Goal: Task Accomplishment & Management: Manage account settings

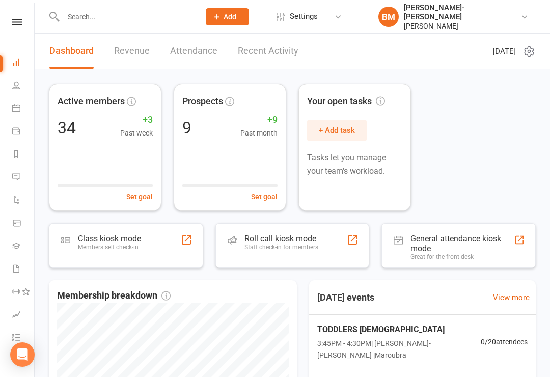
click at [19, 22] on icon at bounding box center [17, 22] width 10 height 7
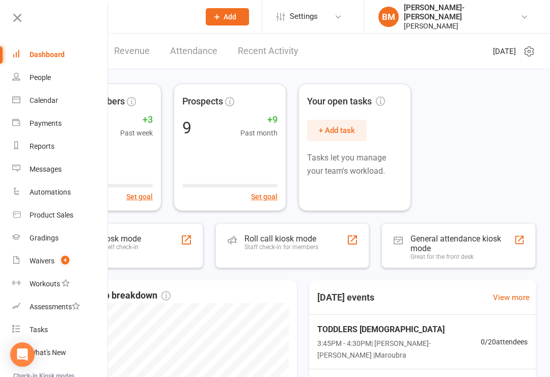
click at [56, 261] on count-badge "4" at bounding box center [62, 261] width 13 height 8
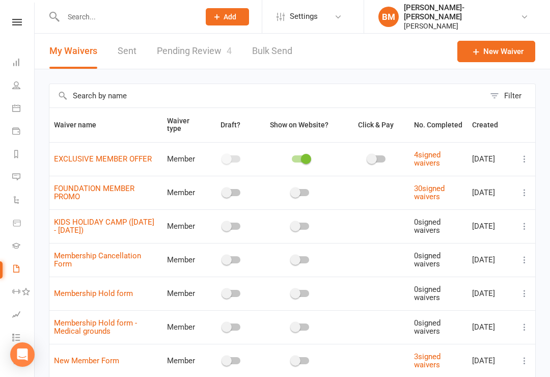
click at [193, 53] on link "Pending Review 4" at bounding box center [194, 51] width 75 height 35
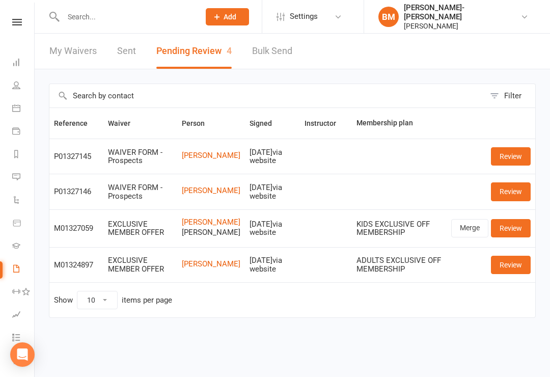
click at [529, 20] on link "BM Braddah Jiu-Jitsu Maroubra Braddah Jiu Jitsu Maroubra" at bounding box center [455, 17] width 155 height 28
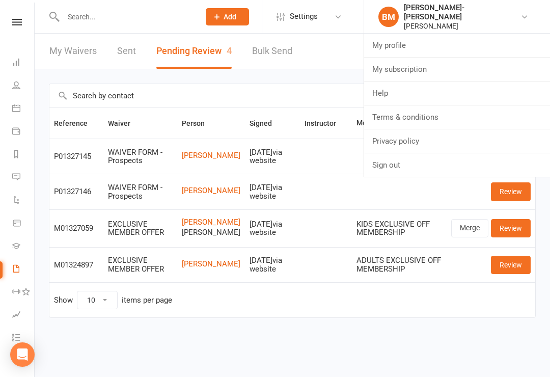
click at [21, 24] on icon at bounding box center [17, 22] width 10 height 7
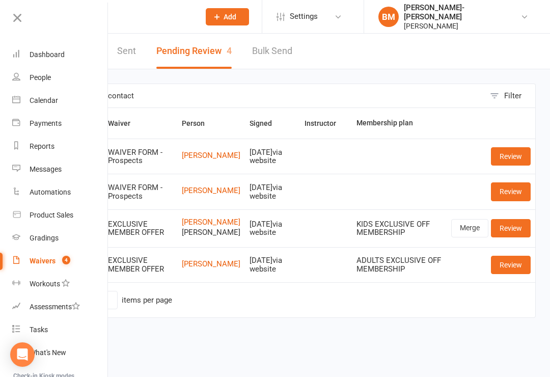
click at [56, 55] on div "Dashboard" at bounding box center [47, 54] width 35 height 8
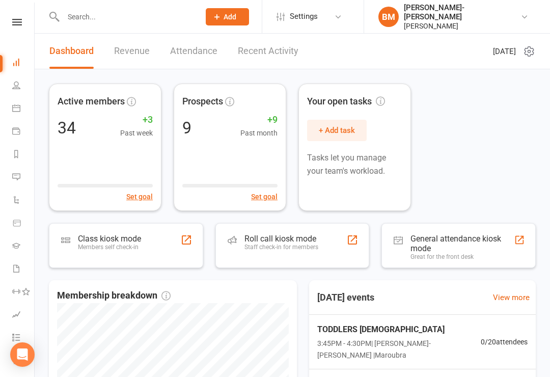
click at [528, 17] on icon at bounding box center [525, 17] width 8 height 8
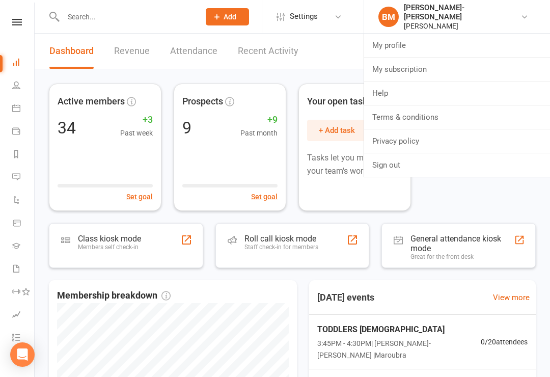
click at [527, 24] on link "BM Braddah Jiu-Jitsu Maroubra Braddah Jiu Jitsu Maroubra" at bounding box center [455, 17] width 155 height 28
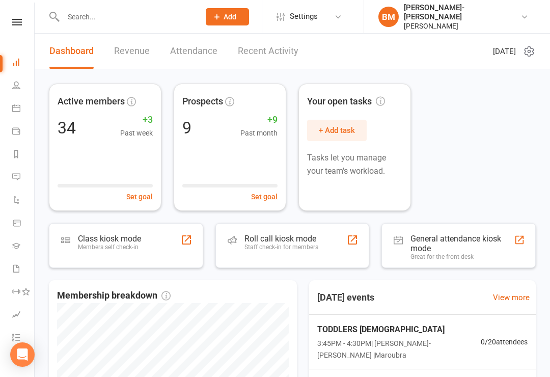
click at [525, 18] on icon at bounding box center [525, 17] width 8 height 8
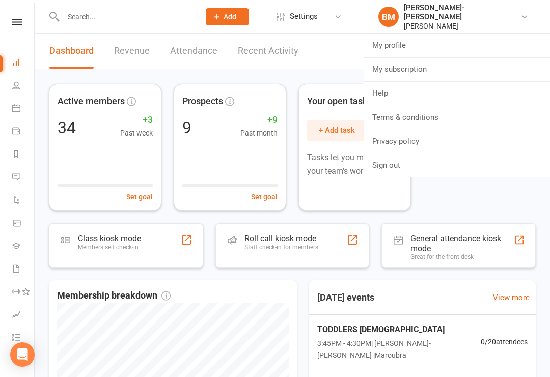
click at [418, 30] on link "BM Braddah Jiu-Jitsu Maroubra Braddah Jiu Jitsu Maroubra" at bounding box center [455, 17] width 155 height 28
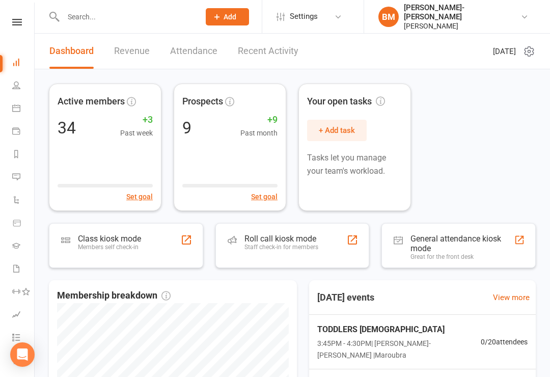
click at [8, 25] on link at bounding box center [17, 22] width 36 height 7
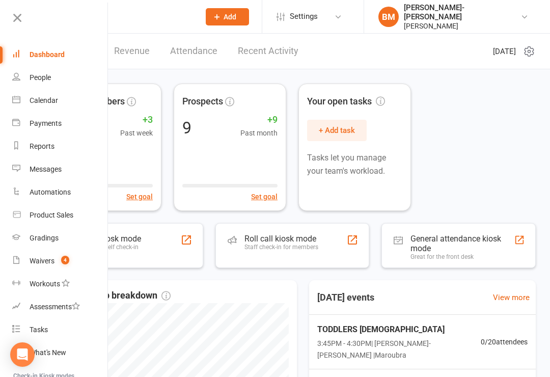
click at [523, 15] on icon at bounding box center [525, 17] width 8 height 8
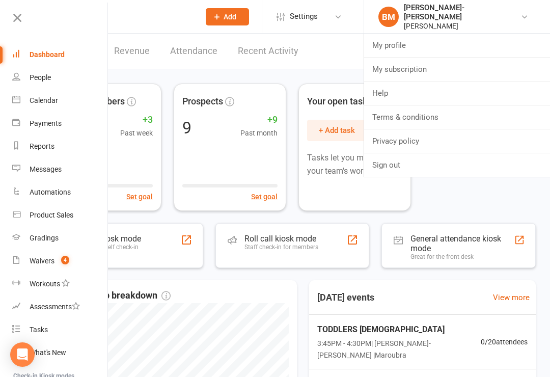
click at [472, 43] on link "My profile" at bounding box center [457, 45] width 186 height 23
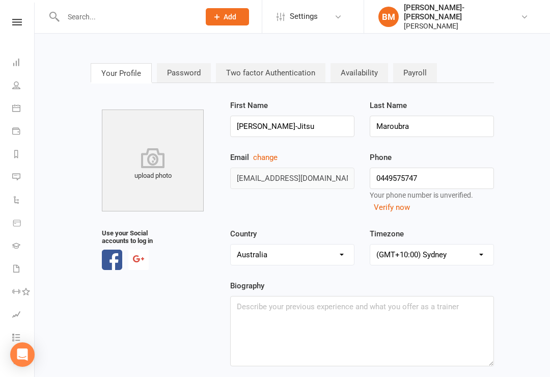
click at [22, 25] on link at bounding box center [17, 22] width 36 height 7
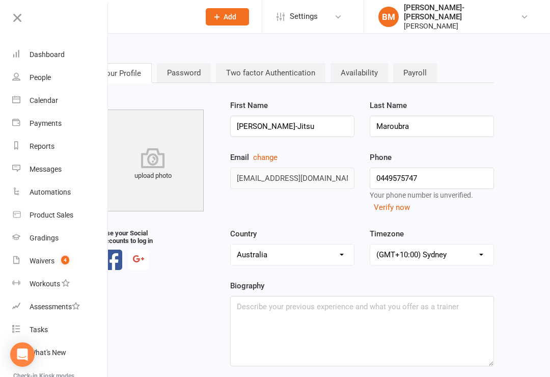
click at [63, 55] on div "Dashboard" at bounding box center [47, 54] width 35 height 8
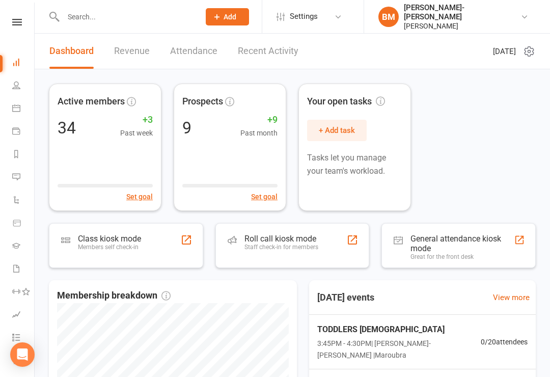
click at [532, 11] on link "BM Braddah Jiu-Jitsu Maroubra Braddah Jiu Jitsu Maroubra" at bounding box center [455, 17] width 155 height 28
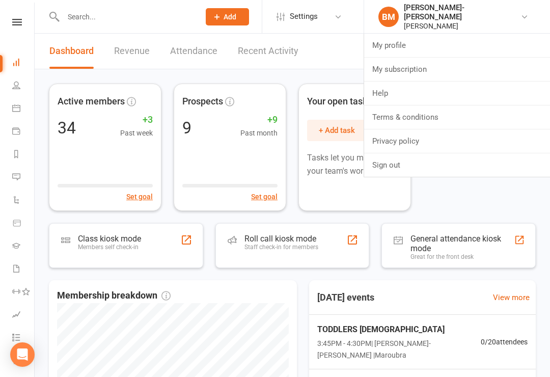
click at [453, 159] on link "Sign out" at bounding box center [457, 164] width 186 height 23
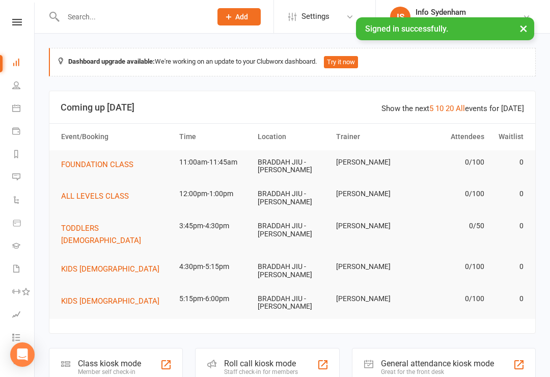
click at [6, 11] on nav "Clubworx Dashboard People Calendar Payments Reports Messages Automations Produc…" at bounding box center [17, 191] width 35 height 377
click at [10, 24] on link at bounding box center [17, 22] width 36 height 7
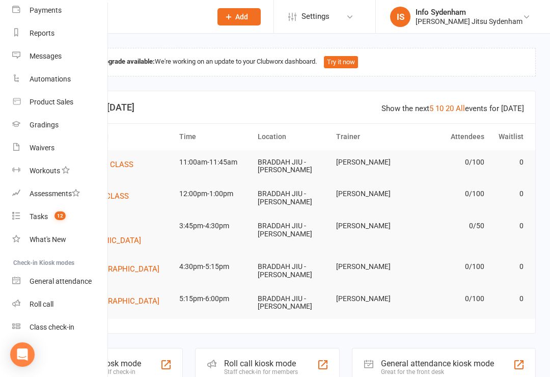
scroll to position [113, 0]
click at [62, 333] on link "Class check-in" at bounding box center [60, 327] width 96 height 23
